Goal: Complete application form: Complete application form

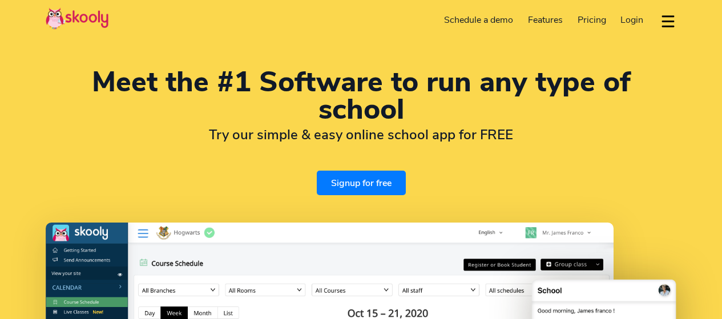
select select "en"
click at [631, 22] on span "Login" at bounding box center [632, 20] width 23 height 13
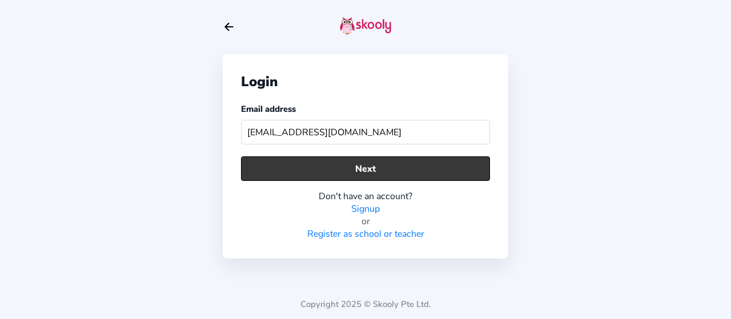
type input "[EMAIL_ADDRESS][DOMAIN_NAME]"
click at [441, 162] on button "Next" at bounding box center [365, 168] width 249 height 25
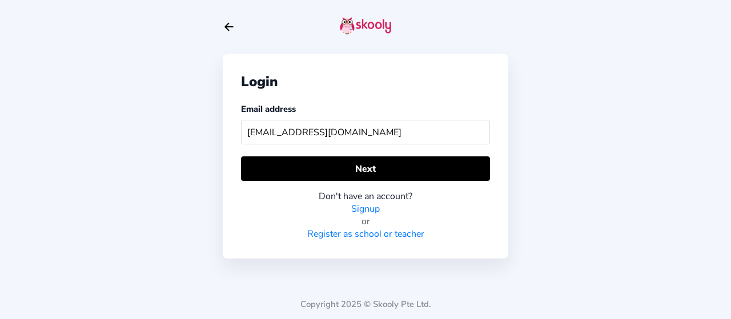
click at [372, 206] on link "Signup" at bounding box center [365, 209] width 29 height 13
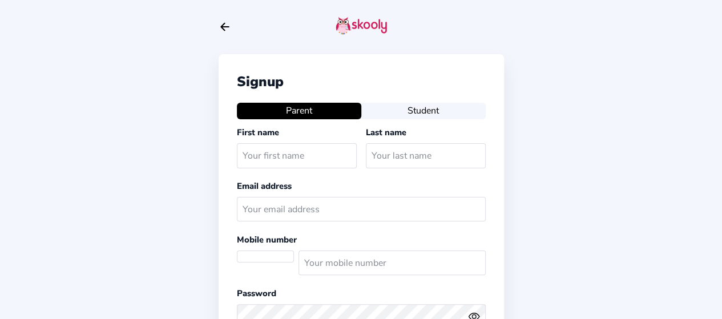
click at [314, 152] on input "text" at bounding box center [297, 155] width 120 height 25
select select "US"
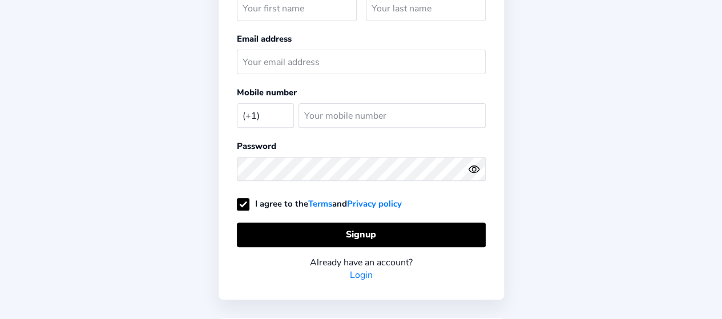
scroll to position [150, 0]
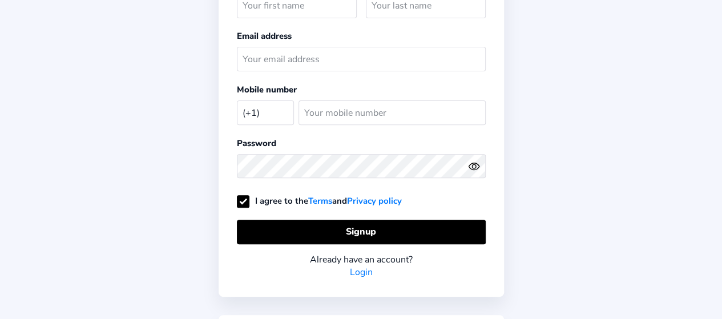
click at [351, 270] on link "Login" at bounding box center [361, 272] width 23 height 13
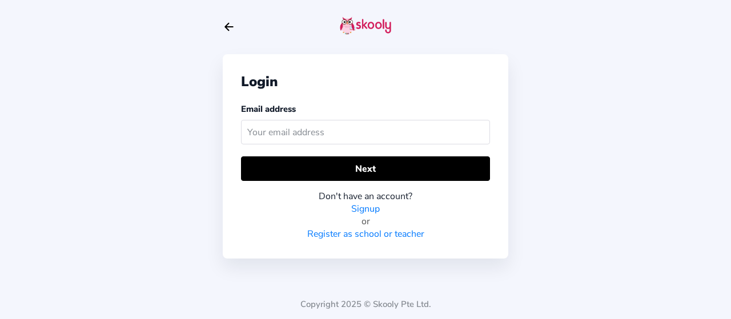
click at [347, 236] on link "Register as school or teacher" at bounding box center [365, 234] width 117 height 13
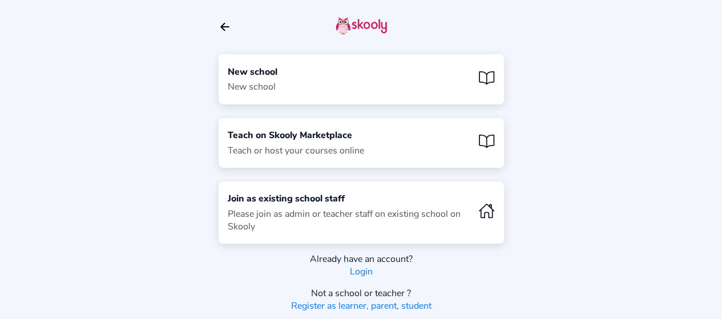
click at [437, 79] on div "New school New school" at bounding box center [362, 79] width 286 height 50
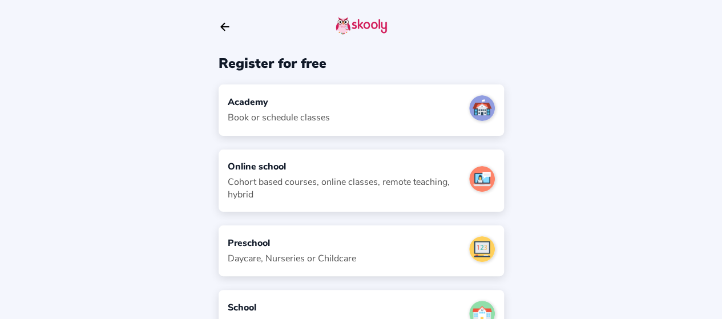
click at [390, 107] on div "Academy Book or schedule classes" at bounding box center [362, 110] width 286 height 51
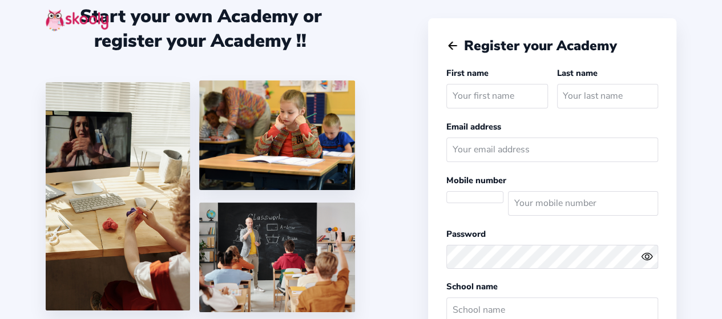
select select
select select "America/New_York"
select select "USD $"
select select "US"
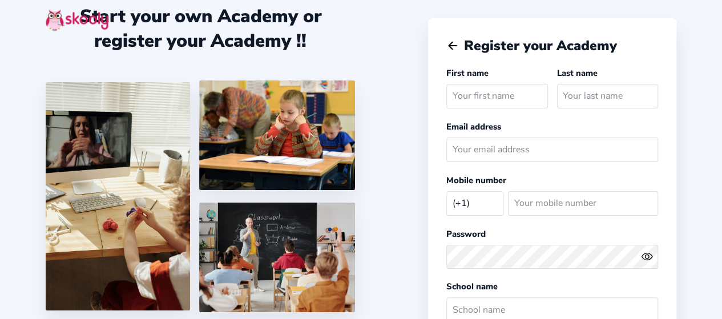
click at [495, 95] on input "text" at bounding box center [497, 96] width 101 height 25
